Goal: Task Accomplishment & Management: Manage account settings

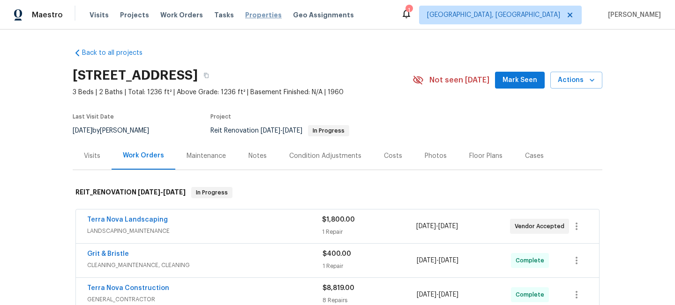
click at [251, 18] on span "Properties" at bounding box center [263, 14] width 37 height 9
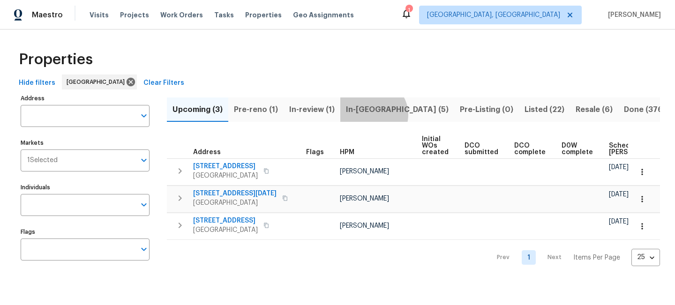
click at [369, 114] on span "In-[GEOGRAPHIC_DATA] (5)" at bounding box center [397, 109] width 103 height 13
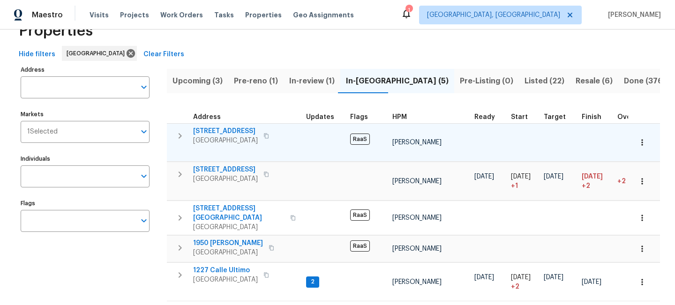
scroll to position [44, 0]
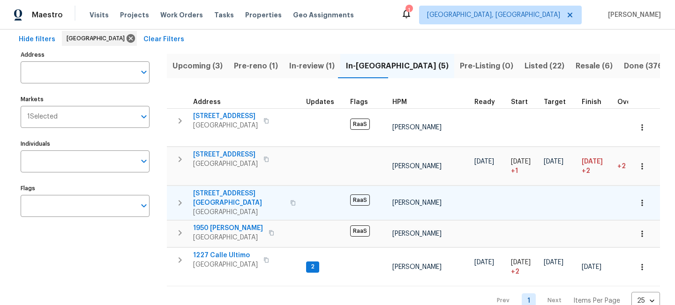
click at [238, 189] on span "[STREET_ADDRESS][GEOGRAPHIC_DATA]" at bounding box center [238, 198] width 91 height 19
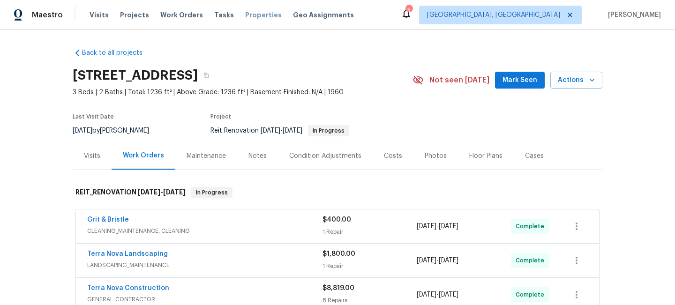
click at [249, 15] on span "Properties" at bounding box center [263, 14] width 37 height 9
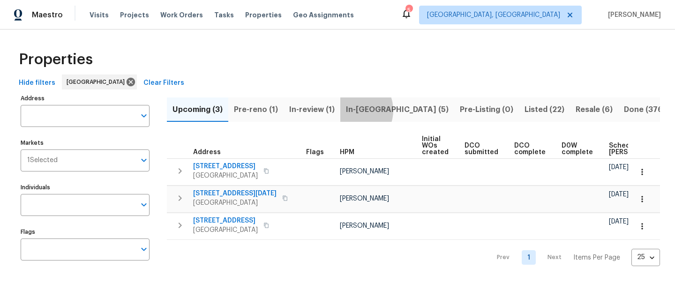
click at [349, 110] on span "In-[GEOGRAPHIC_DATA] (5)" at bounding box center [397, 109] width 103 height 13
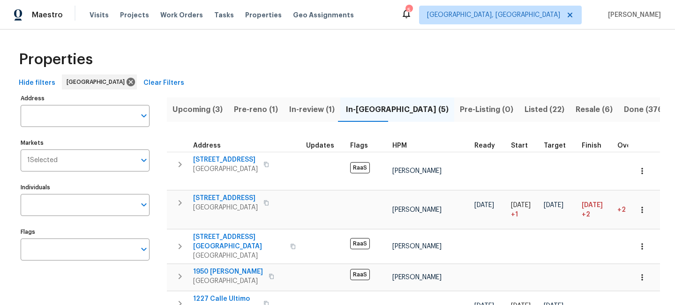
scroll to position [44, 0]
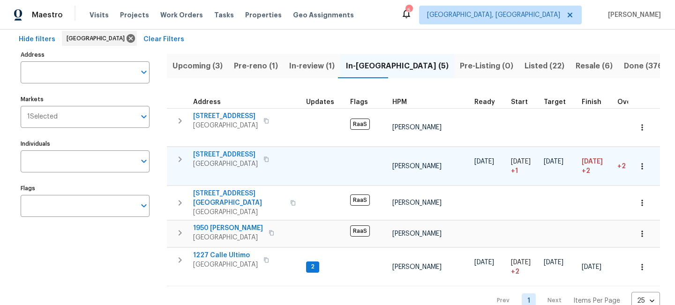
click at [221, 147] on td "5989 Chaumont Dr San Diego, CA 92114" at bounding box center [234, 159] width 135 height 24
click at [222, 150] on span "5989 Chaumont Dr" at bounding box center [225, 154] width 65 height 9
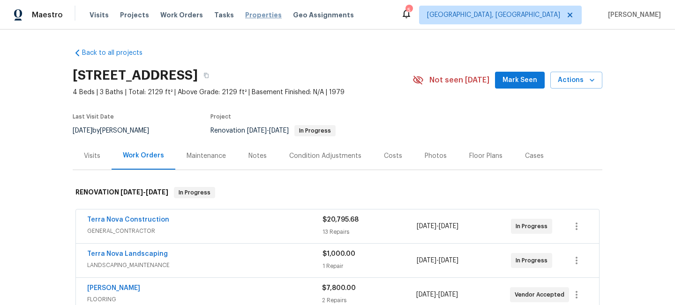
click at [245, 15] on span "Properties" at bounding box center [263, 14] width 37 height 9
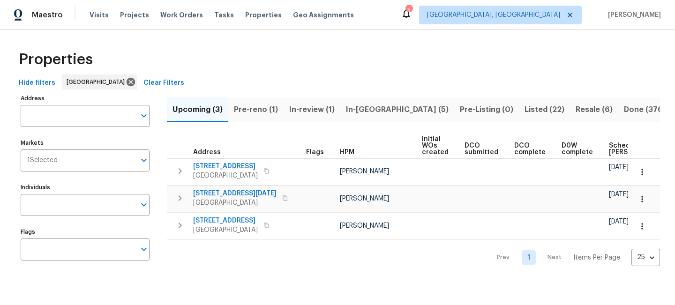
click at [358, 111] on span "In-reno (5)" at bounding box center [397, 109] width 103 height 13
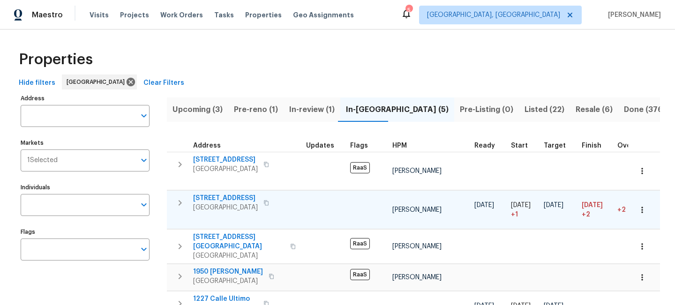
scroll to position [44, 0]
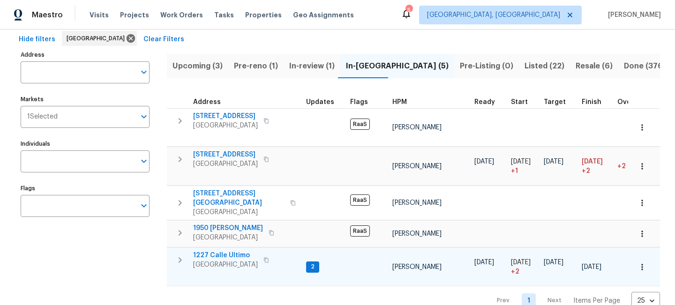
click at [227, 251] on span "1227 Calle Ultimo" at bounding box center [225, 255] width 65 height 9
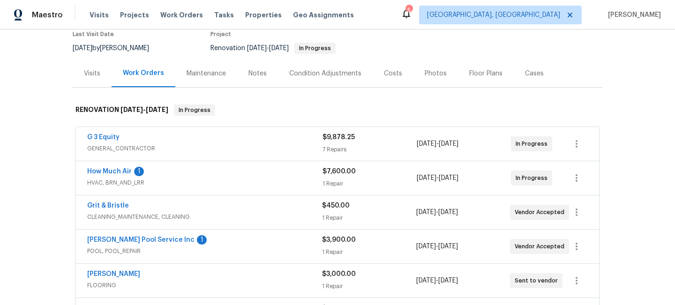
scroll to position [99, 0]
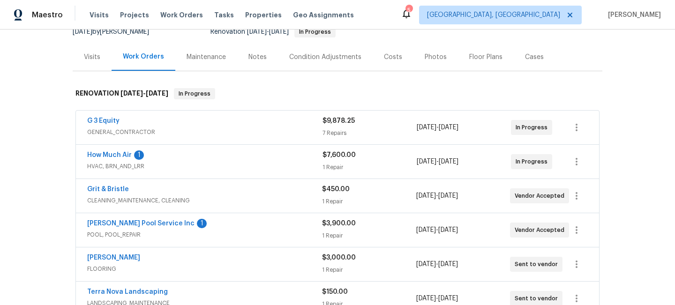
click at [182, 160] on div "How Much Air 1" at bounding box center [204, 155] width 235 height 11
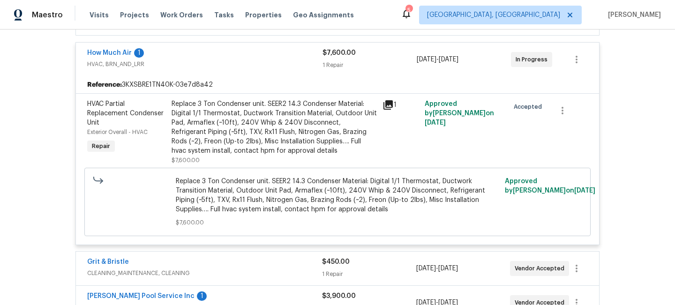
scroll to position [129, 0]
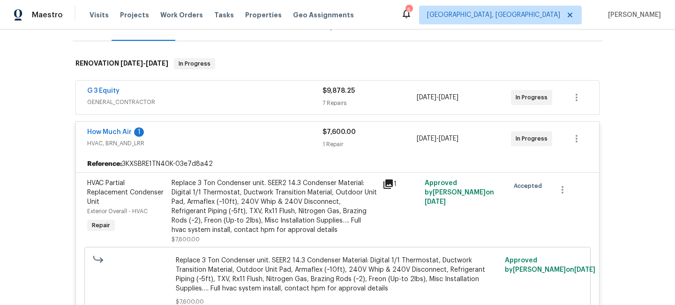
click at [206, 144] on span "HVAC, BRN_AND_LRR" at bounding box center [204, 143] width 235 height 9
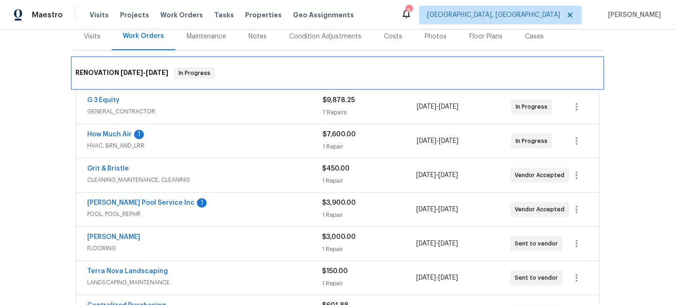
scroll to position [0, 0]
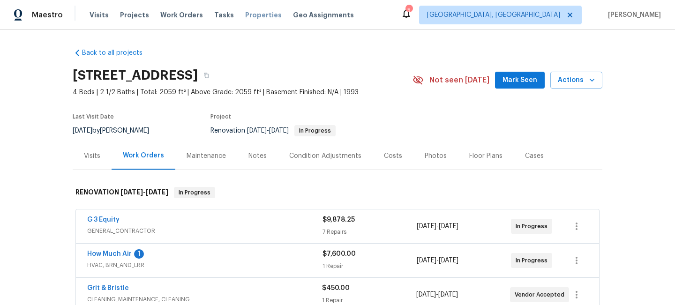
click at [245, 10] on span "Properties" at bounding box center [263, 14] width 37 height 9
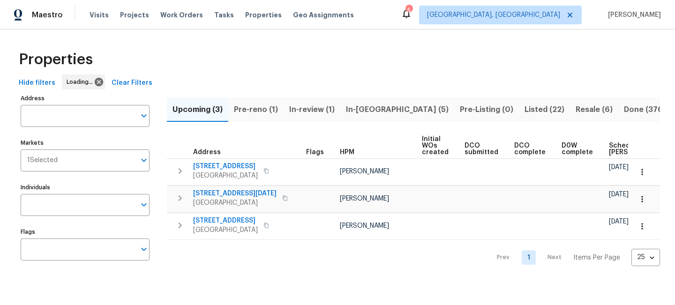
click at [252, 104] on span "Pre-reno (1)" at bounding box center [256, 109] width 44 height 13
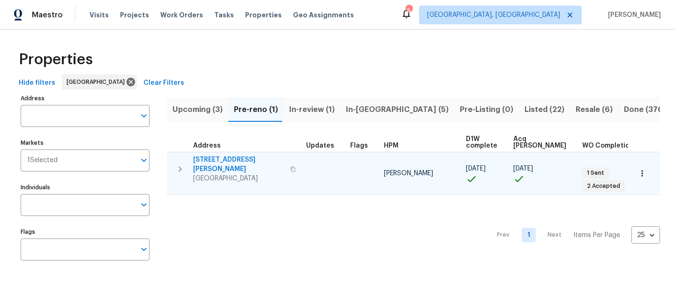
scroll to position [0, 20]
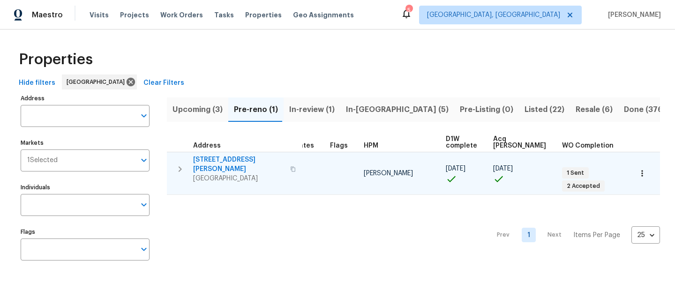
click at [219, 160] on span "1822 McDougal Way" at bounding box center [238, 164] width 91 height 19
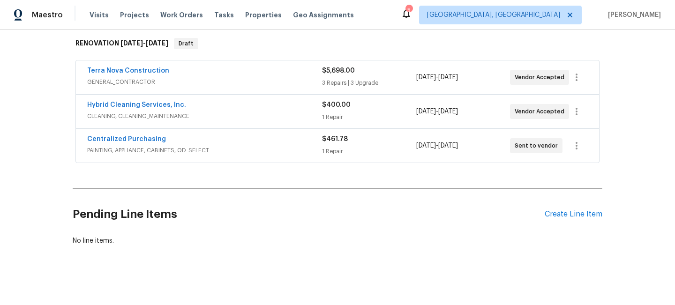
scroll to position [153, 0]
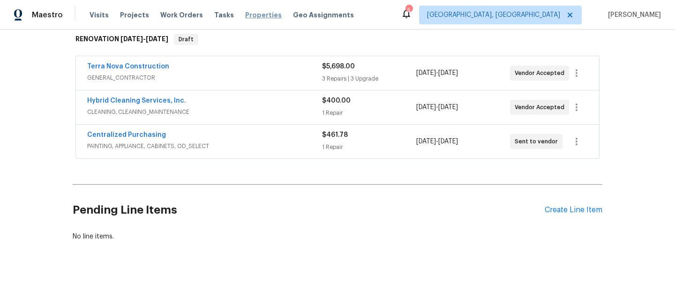
click at [245, 13] on span "Properties" at bounding box center [263, 14] width 37 height 9
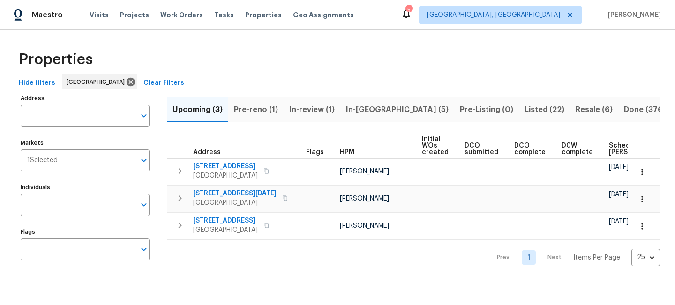
click at [357, 77] on div "Hide filters [GEOGRAPHIC_DATA] Clear Filters" at bounding box center [337, 82] width 645 height 17
drag, startPoint x: 272, startPoint y: -3, endPoint x: 309, endPoint y: 89, distance: 99.4
click at [307, 87] on div "Properties Hide filters [GEOGRAPHIC_DATA] Clear Filters Address Address Markets…" at bounding box center [337, 157] width 675 height 255
click at [309, 89] on div "Hide filters [GEOGRAPHIC_DATA] Clear Filters" at bounding box center [337, 82] width 645 height 17
click at [245, 15] on span "Properties" at bounding box center [263, 14] width 37 height 9
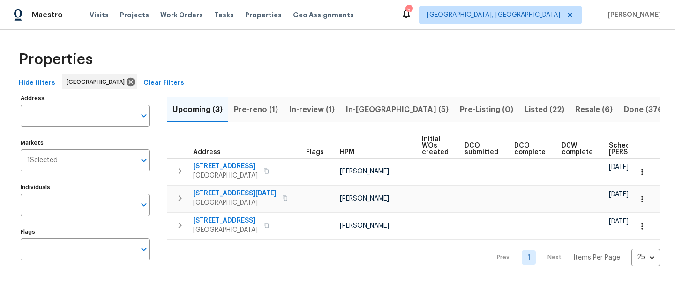
click at [524, 106] on span "Listed (22)" at bounding box center [544, 109] width 40 height 13
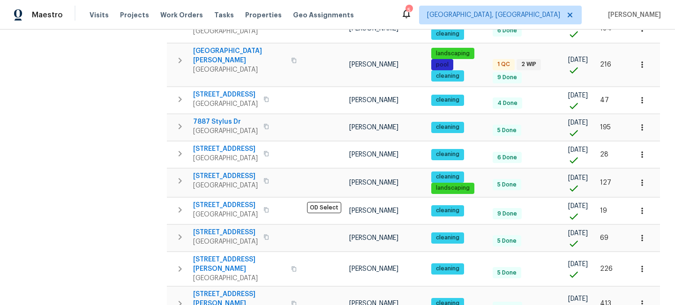
scroll to position [337, 0]
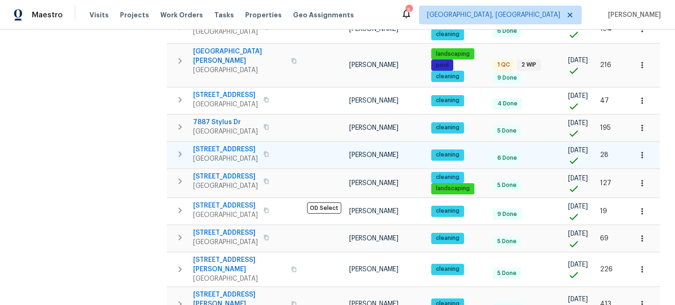
click at [223, 142] on td "4402 Chickadee Way Oceanside, CA 92057" at bounding box center [235, 154] width 136 height 24
click at [223, 145] on span "4402 Chickadee Way" at bounding box center [225, 149] width 65 height 9
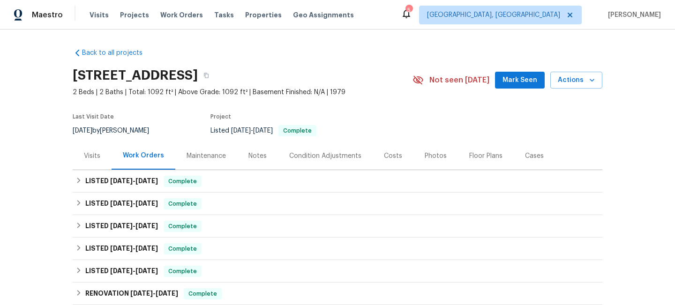
scroll to position [166, 0]
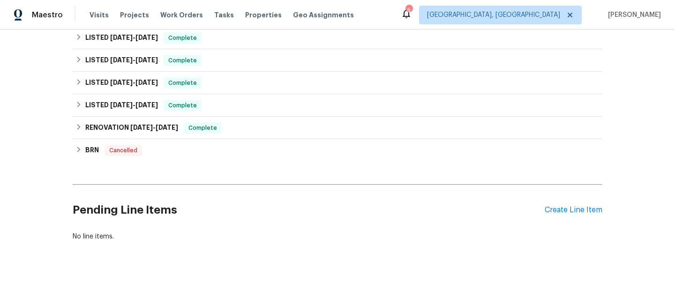
click at [579, 220] on div "Pending Line Items Create Line Item" at bounding box center [337, 210] width 529 height 44
click at [567, 209] on div "Create Line Item" at bounding box center [573, 210] width 58 height 9
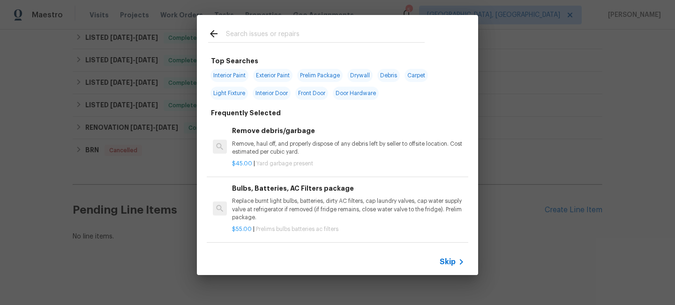
click at [247, 38] on input "text" at bounding box center [325, 35] width 199 height 14
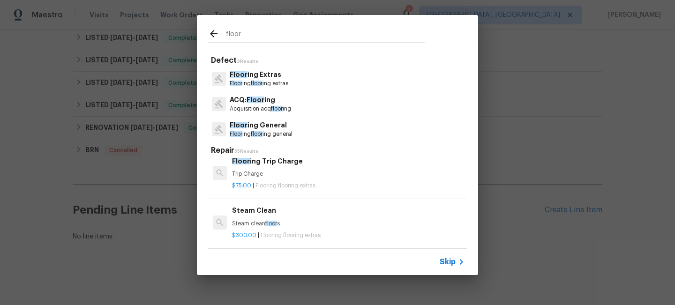
scroll to position [337, 0]
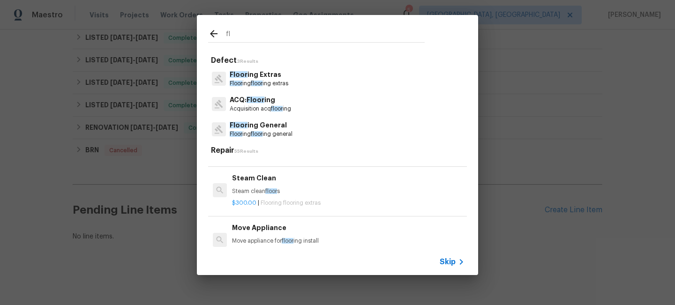
type input "f"
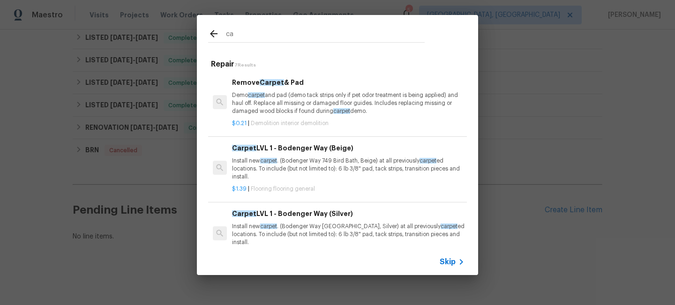
type input "c"
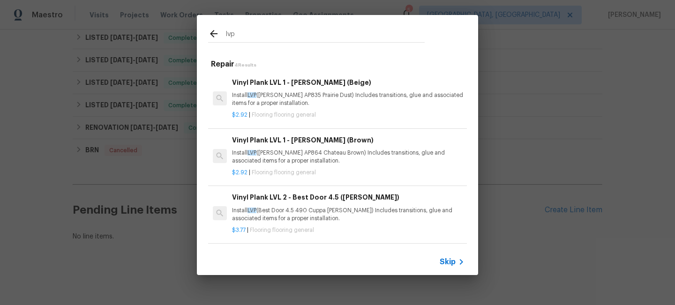
type input "lvp"
click at [304, 93] on p "Install LVP ([PERSON_NAME] AP835 Prairie Dust) Includes transitions, glue and a…" at bounding box center [348, 99] width 232 height 16
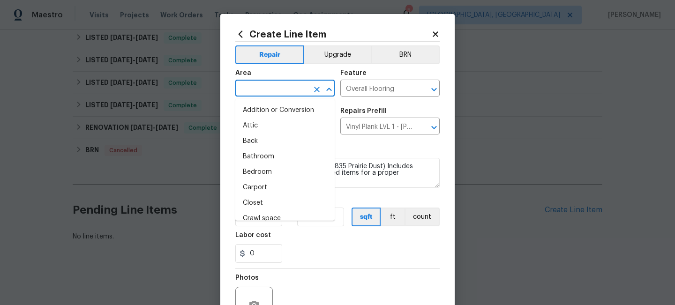
click at [279, 92] on input "text" at bounding box center [271, 89] width 73 height 15
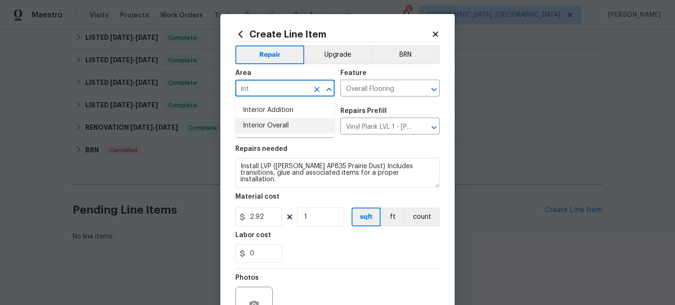
click at [261, 127] on li "Interior Overall" at bounding box center [284, 125] width 99 height 15
type input "Interior Overall"
click at [316, 142] on section "Repairs needed Install LVP ([PERSON_NAME] AP835 Prairie Dust) Includes transiti…" at bounding box center [337, 204] width 204 height 128
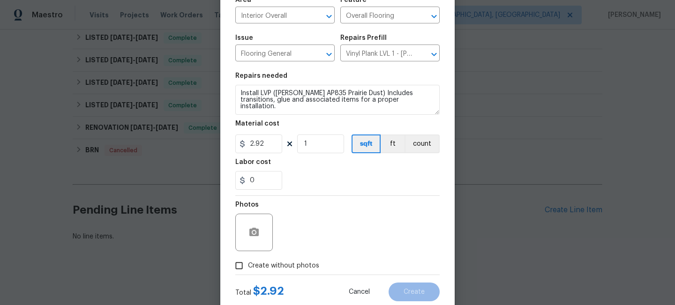
scroll to position [74, 0]
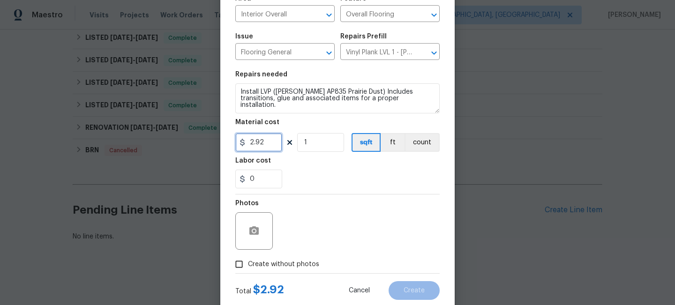
click at [261, 143] on input "2.92" at bounding box center [258, 142] width 47 height 19
type input "3567.73"
click at [243, 268] on input "Create without photos" at bounding box center [239, 264] width 18 height 18
checkbox input "true"
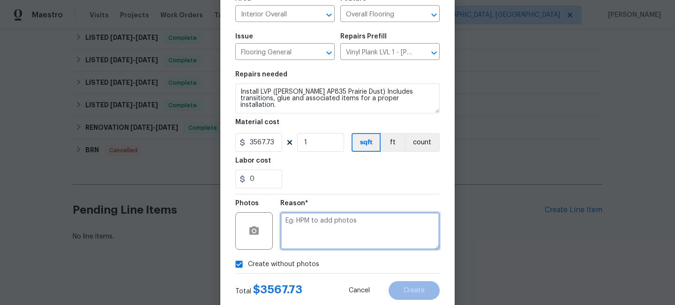
click at [327, 237] on textarea at bounding box center [359, 230] width 159 height 37
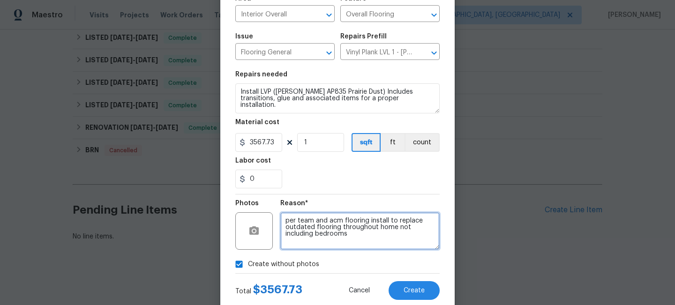
scroll to position [0, 0]
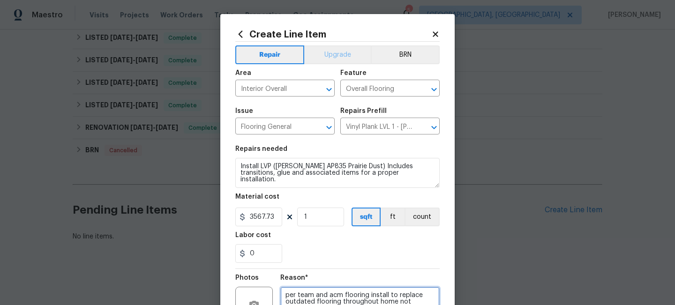
type textarea "per team and acm flooring install to replace outdated flooring throughout home …"
click at [329, 53] on button "Upgrade" at bounding box center [337, 54] width 67 height 19
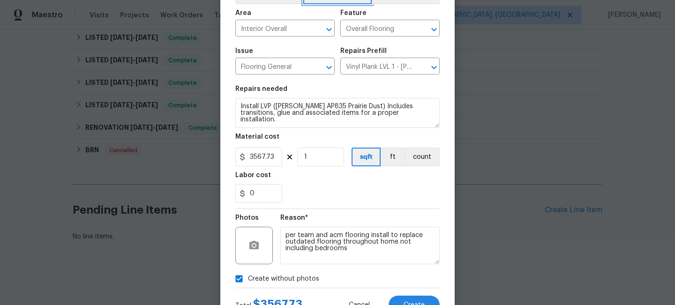
scroll to position [99, 0]
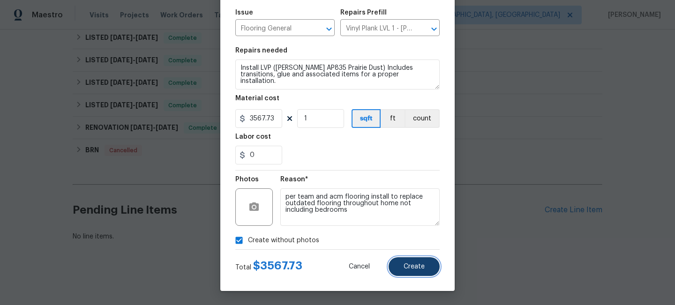
click at [403, 268] on button "Create" at bounding box center [413, 266] width 51 height 19
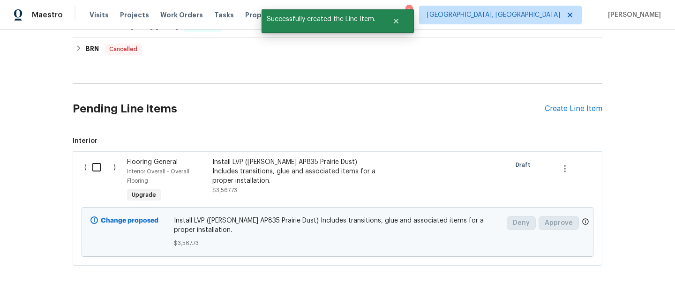
scroll to position [290, 0]
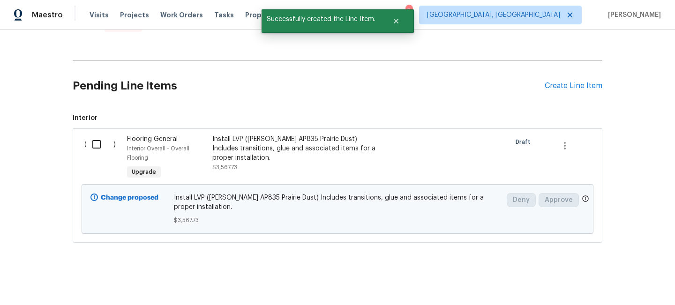
click at [100, 146] on input "checkbox" at bounding box center [100, 144] width 27 height 20
checkbox input "true"
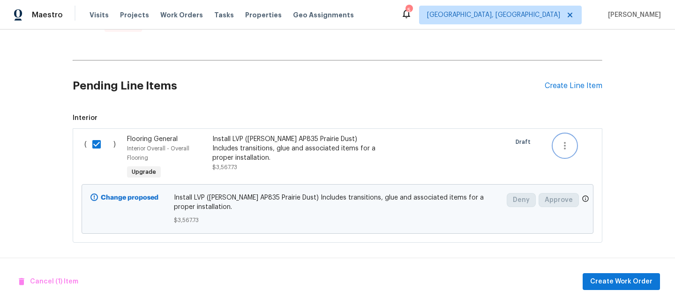
click at [570, 146] on icon "button" at bounding box center [564, 145] width 11 height 11
click at [605, 284] on div at bounding box center [337, 152] width 675 height 305
click at [605, 284] on span "Create Work Order" at bounding box center [621, 282] width 62 height 12
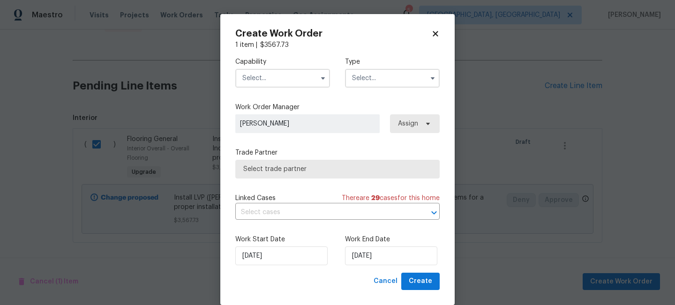
click at [277, 80] on input "text" at bounding box center [282, 78] width 95 height 19
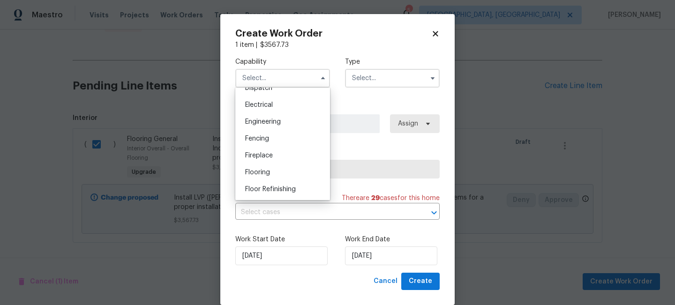
scroll to position [299, 0]
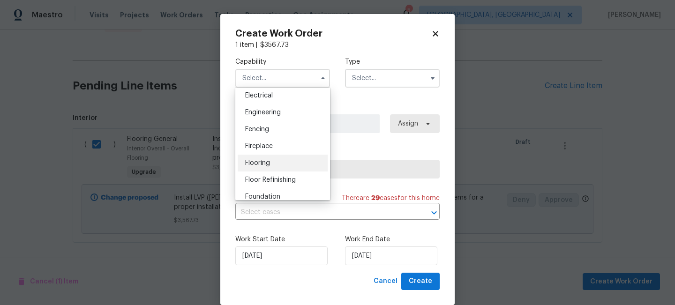
click at [248, 164] on span "Flooring" at bounding box center [257, 163] width 25 height 7
type input "Flooring"
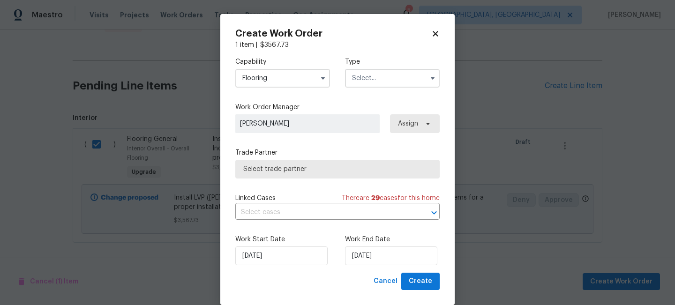
click at [384, 82] on input "text" at bounding box center [392, 78] width 95 height 19
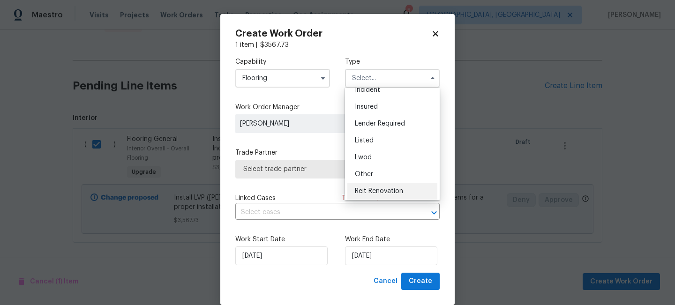
scroll to position [41, 0]
click at [368, 142] on span "Listed" at bounding box center [364, 141] width 19 height 7
type input "Listed"
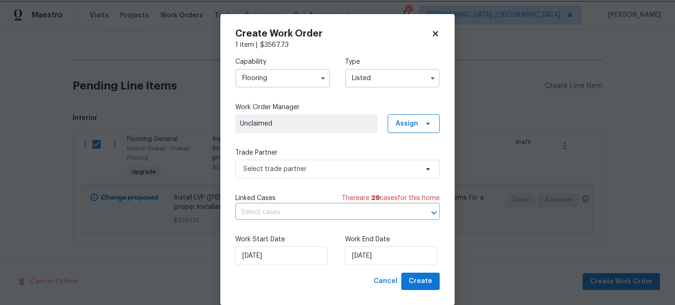
scroll to position [0, 0]
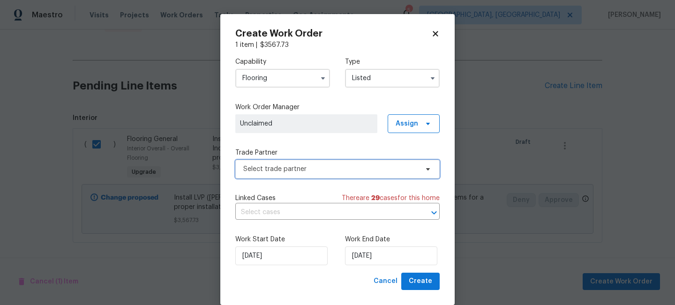
click at [268, 171] on span "Select trade partner" at bounding box center [330, 168] width 175 height 9
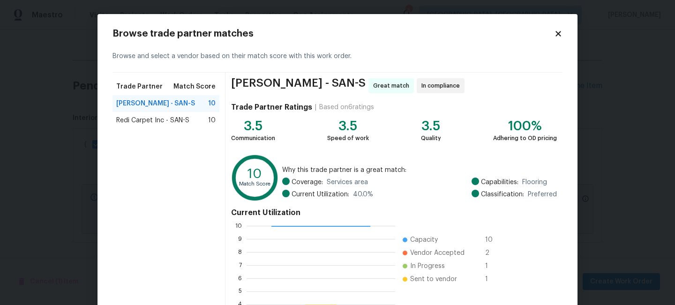
scroll to position [108, 0]
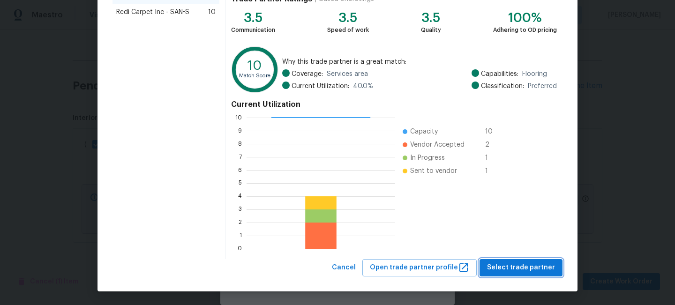
click at [520, 268] on span "Select trade partner" at bounding box center [521, 268] width 68 height 12
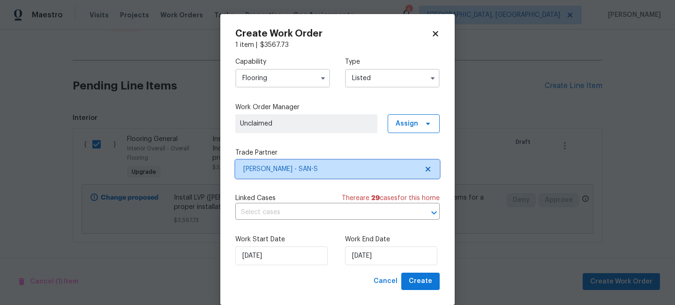
scroll to position [14, 0]
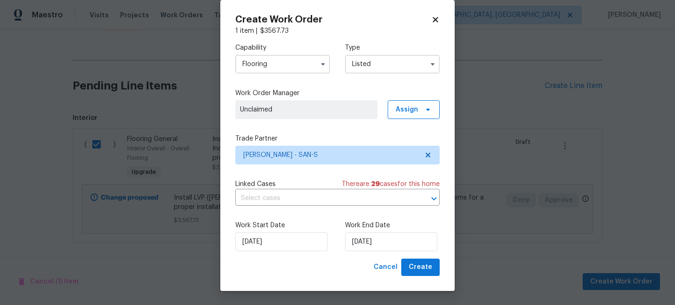
click at [274, 253] on div "Work Start Date 10/1/2025 Work End Date 10/1/2025" at bounding box center [337, 235] width 204 height 45
click at [271, 244] on input "10/1/2025" at bounding box center [281, 241] width 92 height 19
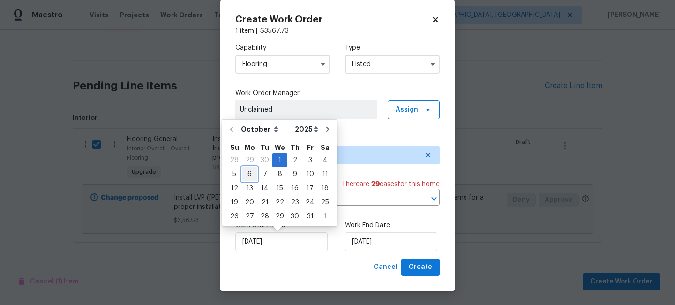
click at [245, 174] on div "6" at bounding box center [249, 174] width 15 height 13
type input "[DATE]"
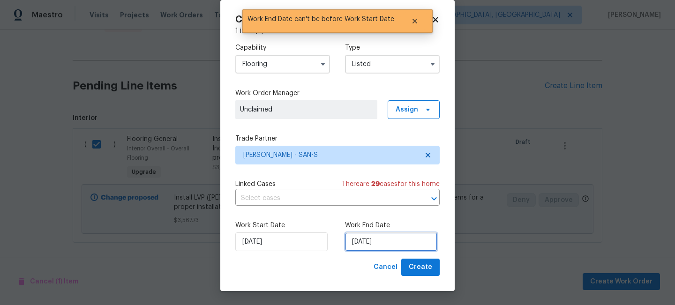
click at [368, 245] on input "[DATE]" at bounding box center [391, 241] width 92 height 19
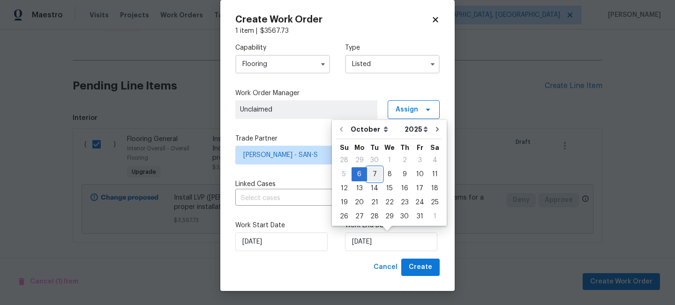
click at [371, 175] on div "7" at bounding box center [374, 174] width 15 height 13
type input "[DATE]"
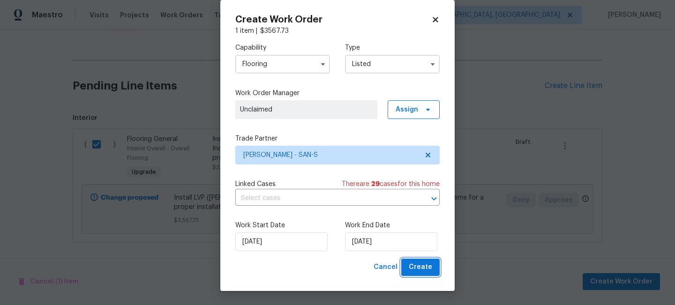
click at [421, 273] on span "Create" at bounding box center [420, 267] width 23 height 12
checkbox input "false"
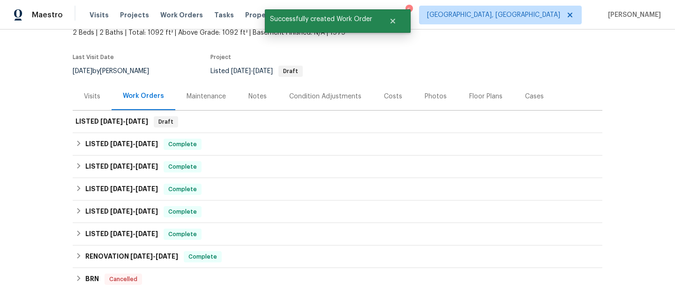
scroll to position [57, 0]
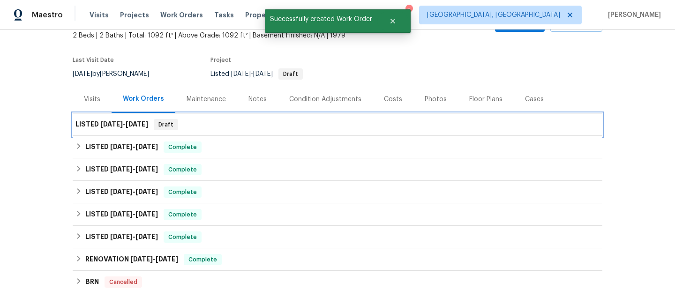
click at [193, 132] on div "LISTED 10/6/25 - 10/7/25 Draft" at bounding box center [337, 124] width 529 height 22
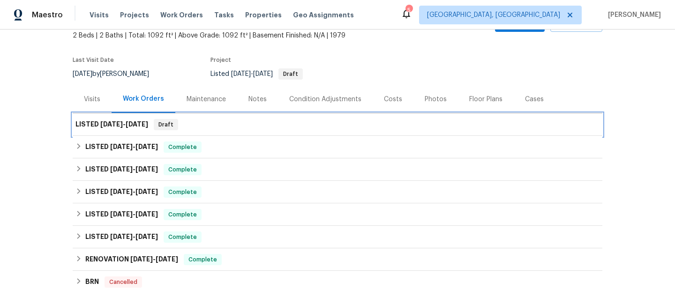
click at [133, 121] on span "[DATE]" at bounding box center [137, 124] width 22 height 7
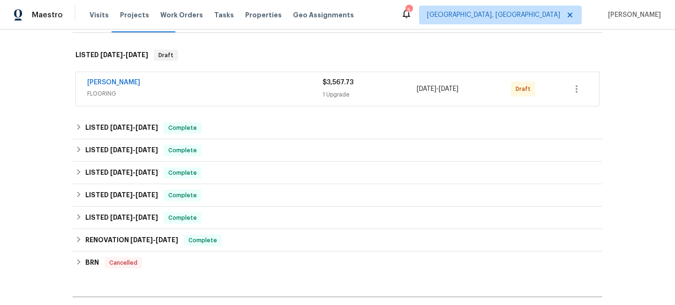
scroll to position [141, 0]
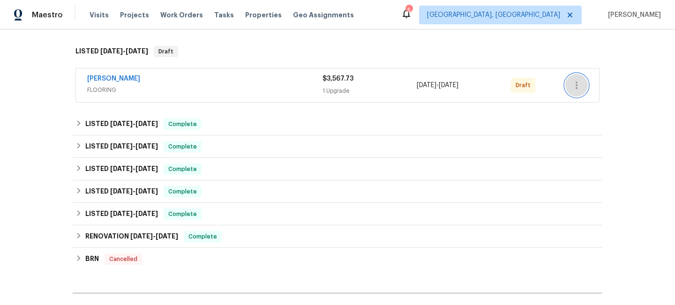
click at [572, 88] on icon "button" at bounding box center [576, 85] width 11 height 11
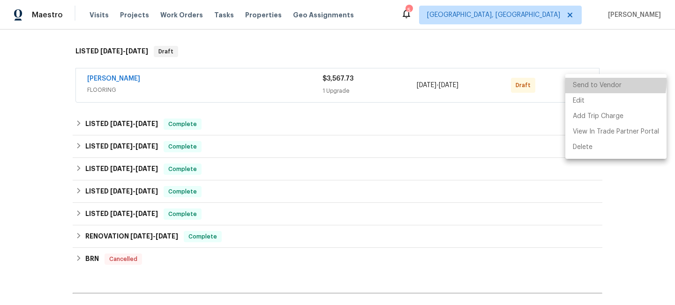
click at [583, 81] on li "Send to Vendor" at bounding box center [615, 85] width 101 height 15
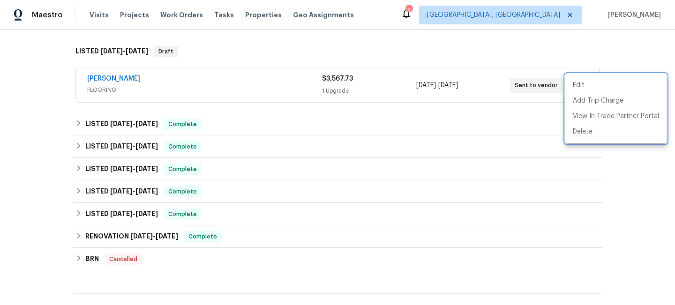
click at [498, 119] on div at bounding box center [337, 152] width 675 height 305
